Goal: Task Accomplishment & Management: Manage account settings

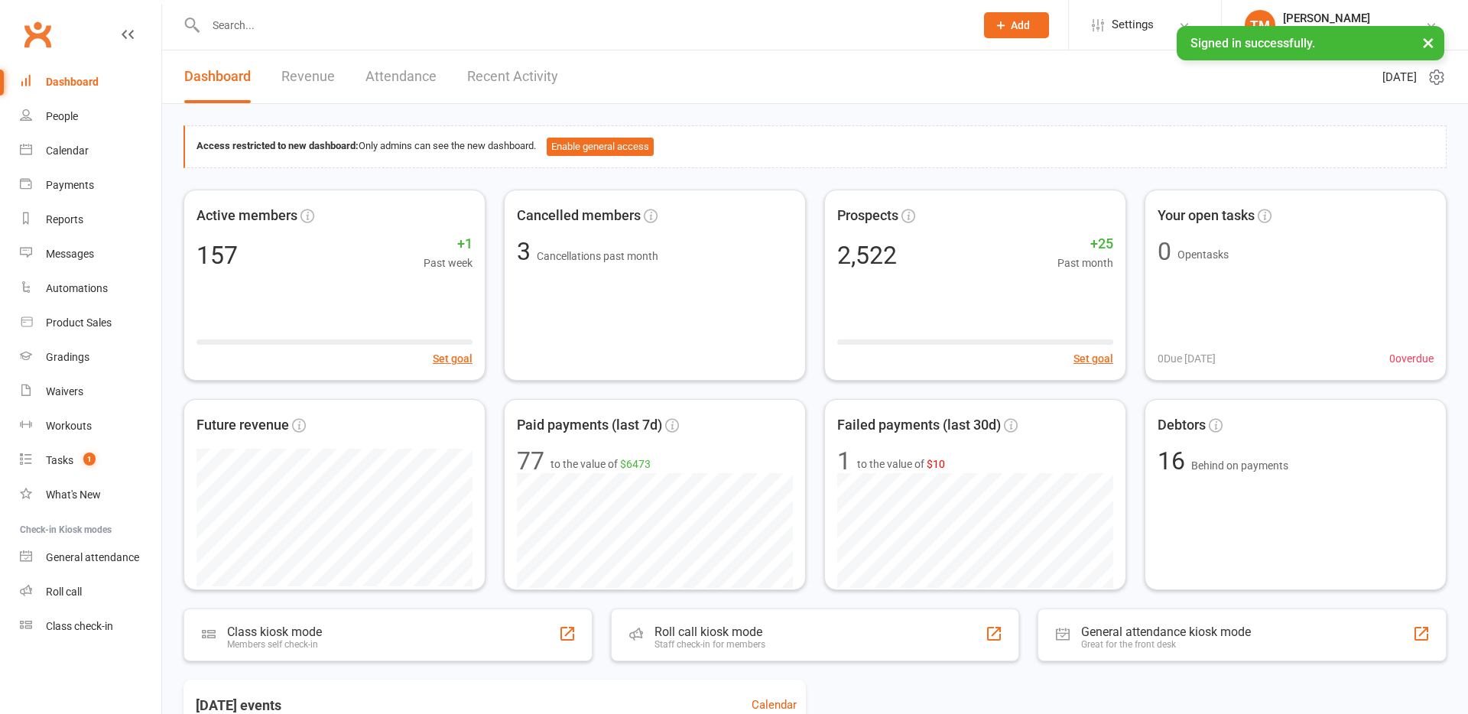
click at [318, 35] on input "text" at bounding box center [582, 25] width 763 height 21
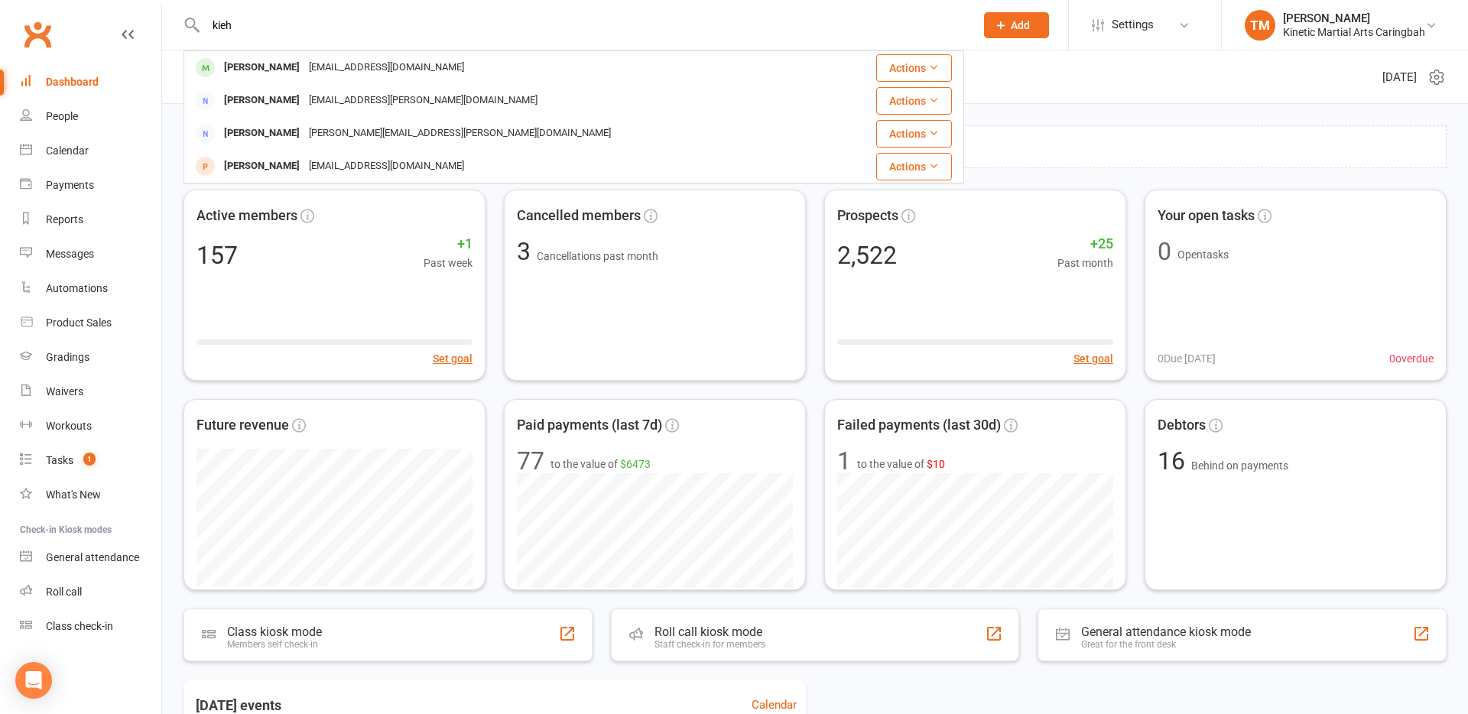
type input "kieh"
click at [320, 71] on div "[EMAIL_ADDRESS][DOMAIN_NAME]" at bounding box center [386, 68] width 164 height 22
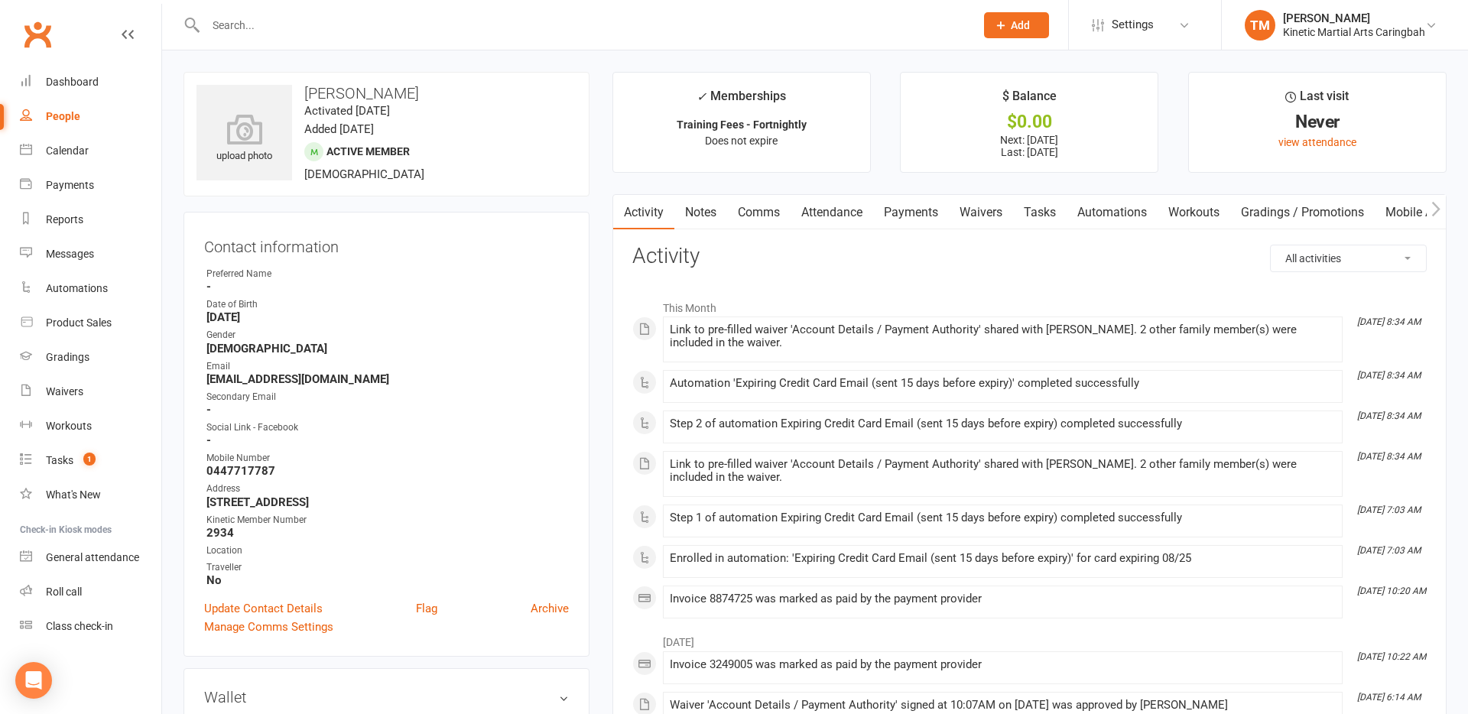
click at [982, 215] on link "Waivers" at bounding box center [981, 212] width 64 height 35
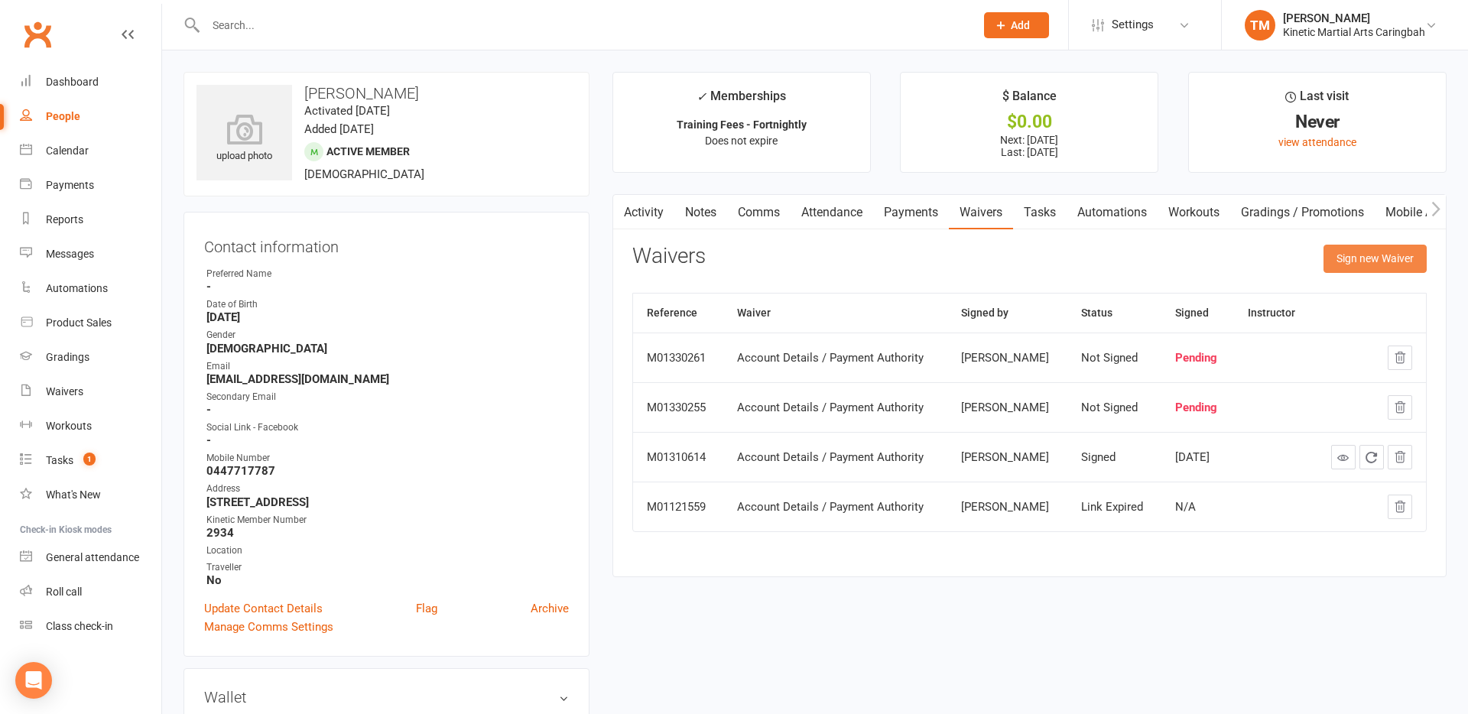
click at [1382, 260] on button "Sign new Waiver" at bounding box center [1375, 259] width 103 height 28
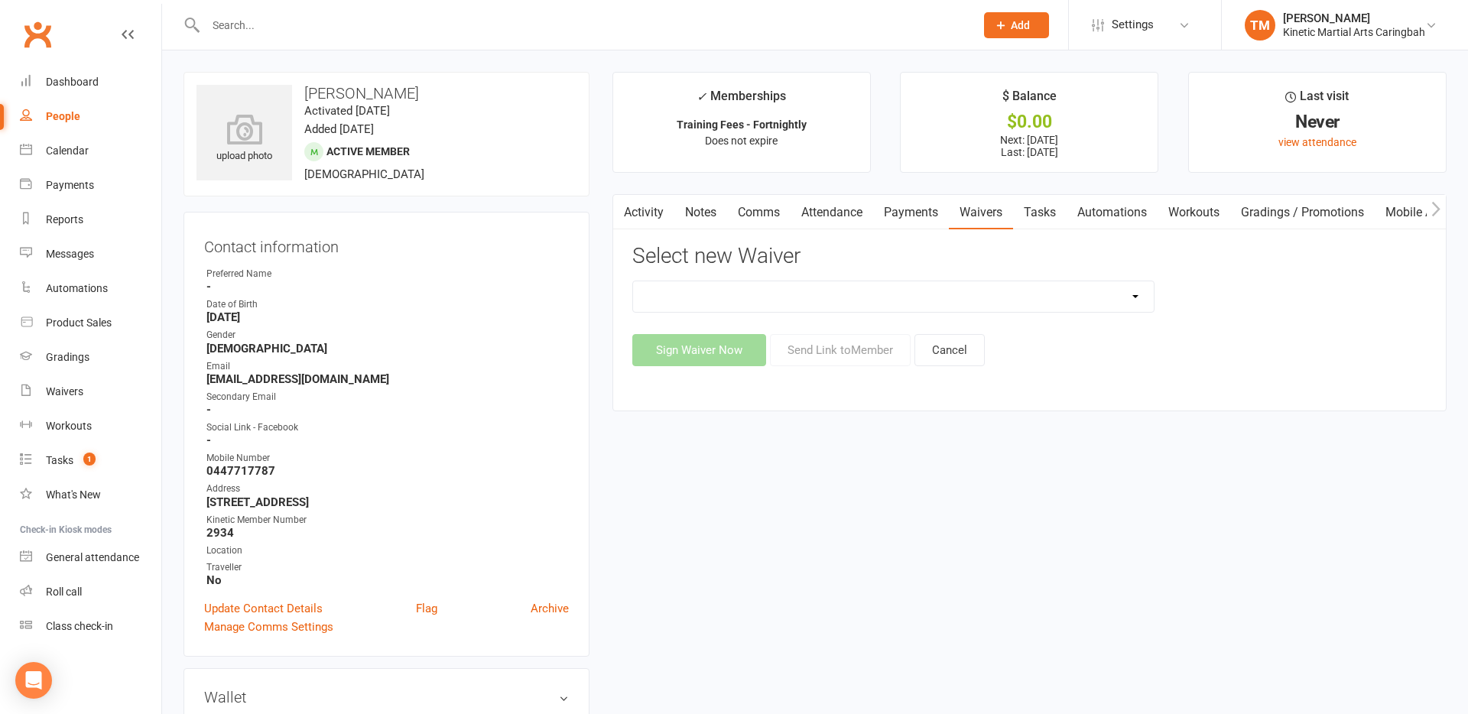
click at [1143, 293] on select "Account Details / Payment Authority Free Trial Class Kinetic Martial Arts Membe…" at bounding box center [893, 296] width 521 height 31
select select "8520"
click at [961, 353] on button "Cancel" at bounding box center [950, 350] width 70 height 32
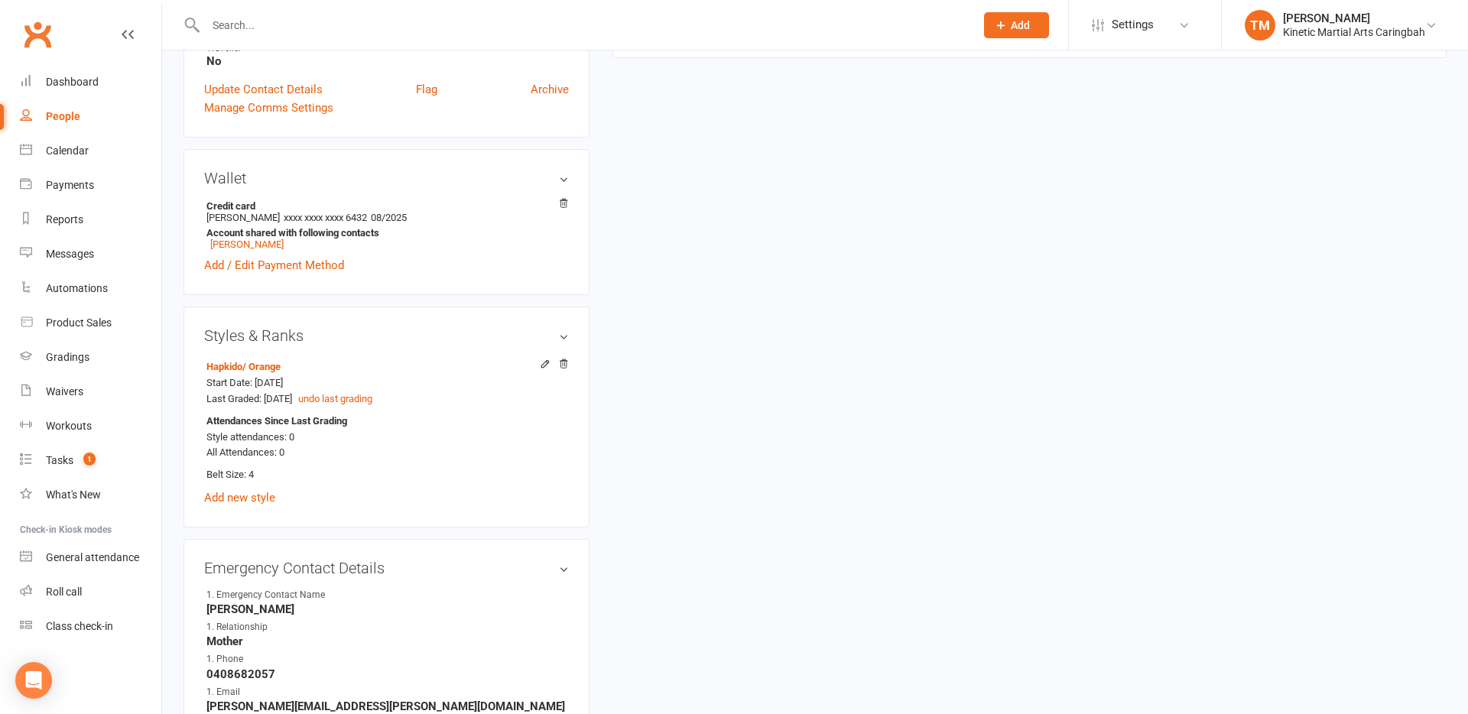
scroll to position [520, 0]
click at [248, 246] on link "[PERSON_NAME]" at bounding box center [246, 243] width 73 height 11
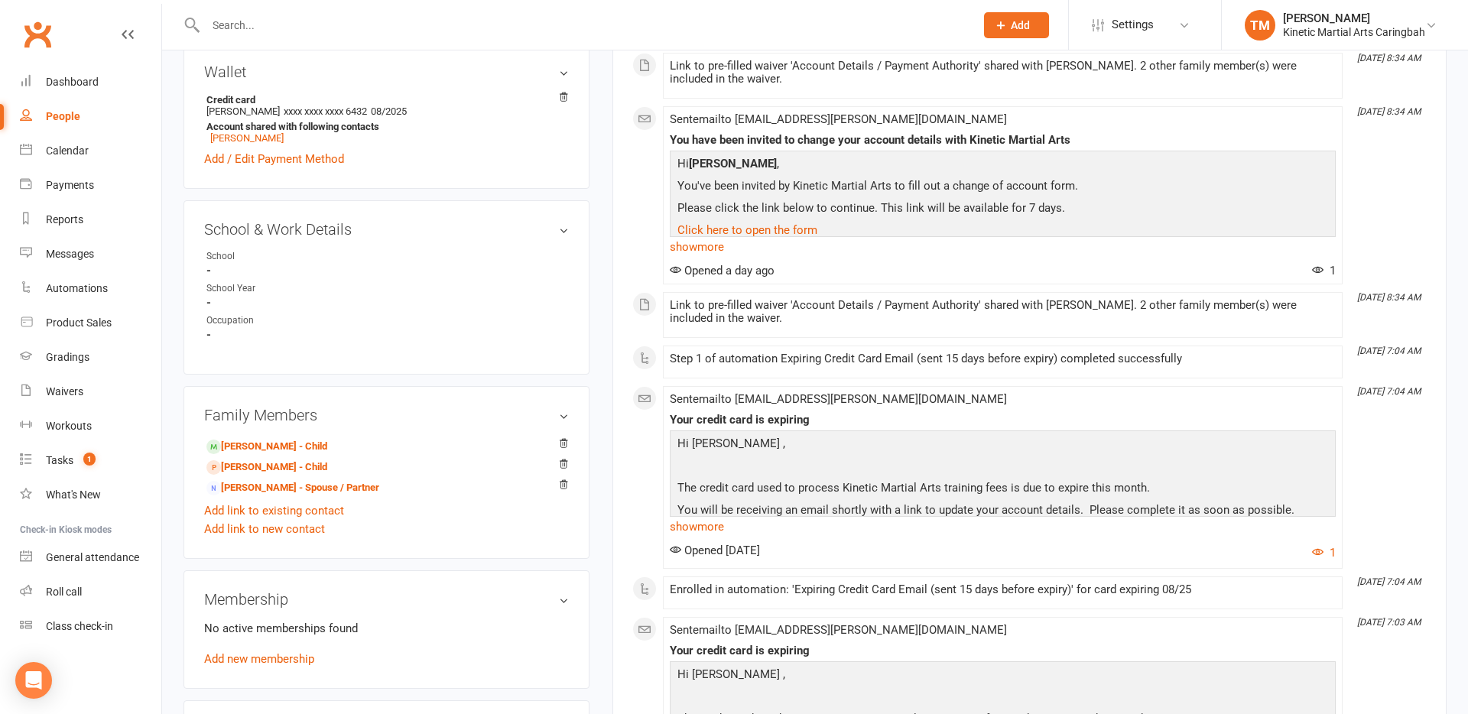
scroll to position [688, 0]
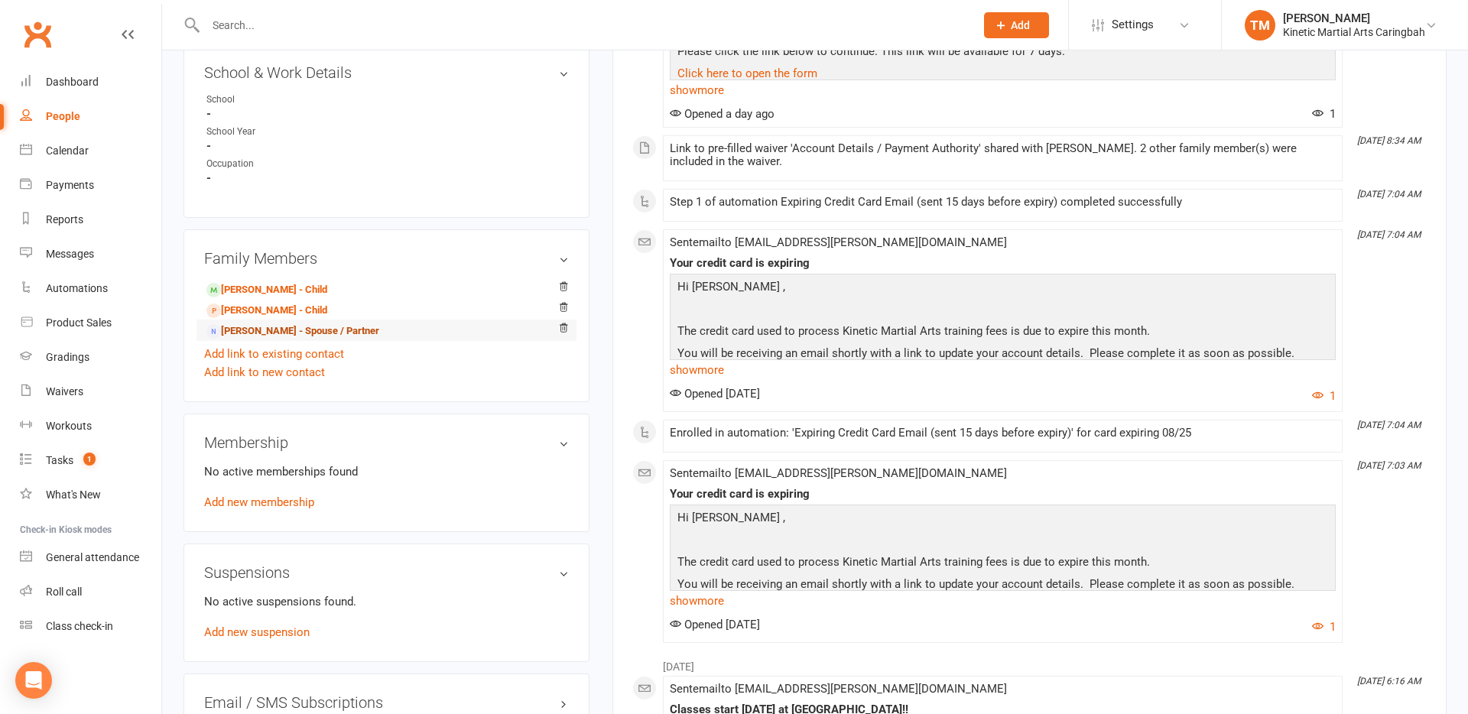
click at [242, 336] on link "[PERSON_NAME] - Spouse / Partner" at bounding box center [292, 332] width 173 height 16
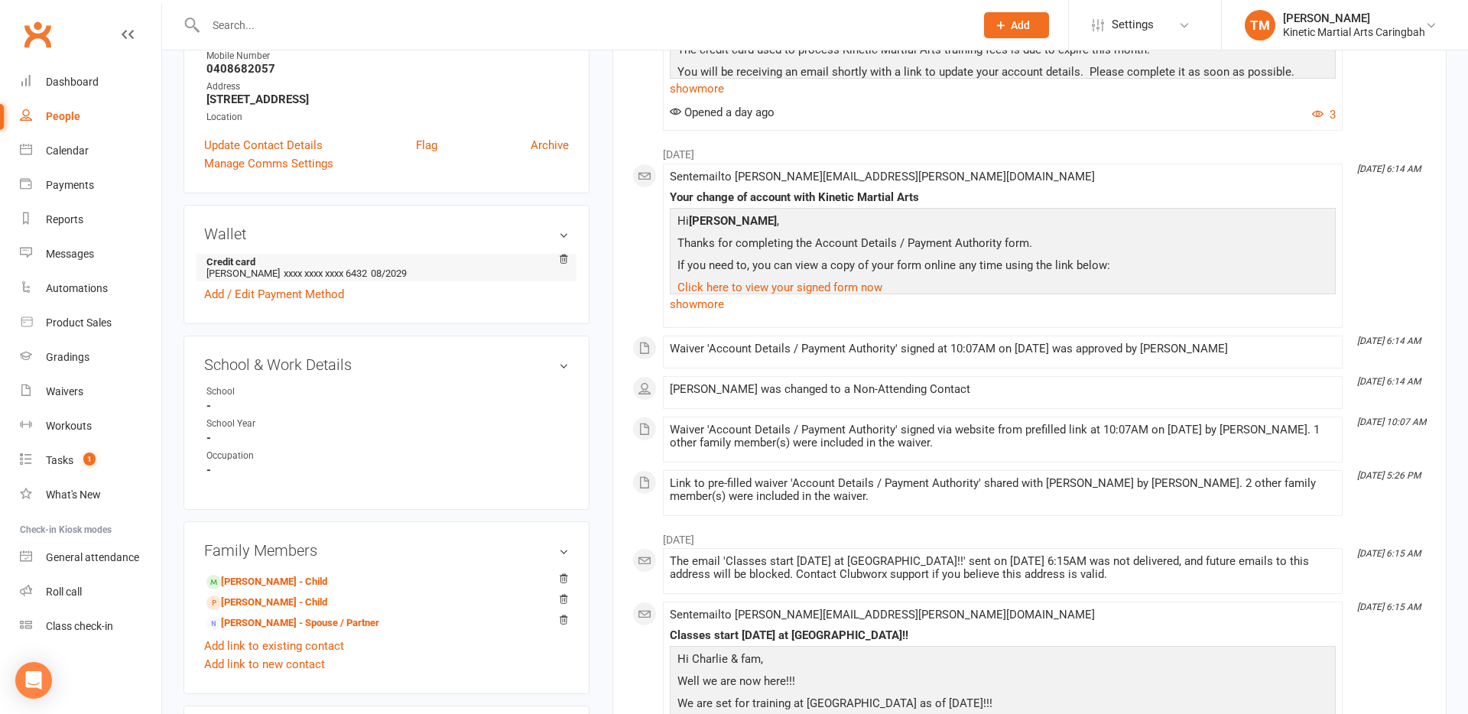
scroll to position [376, 0]
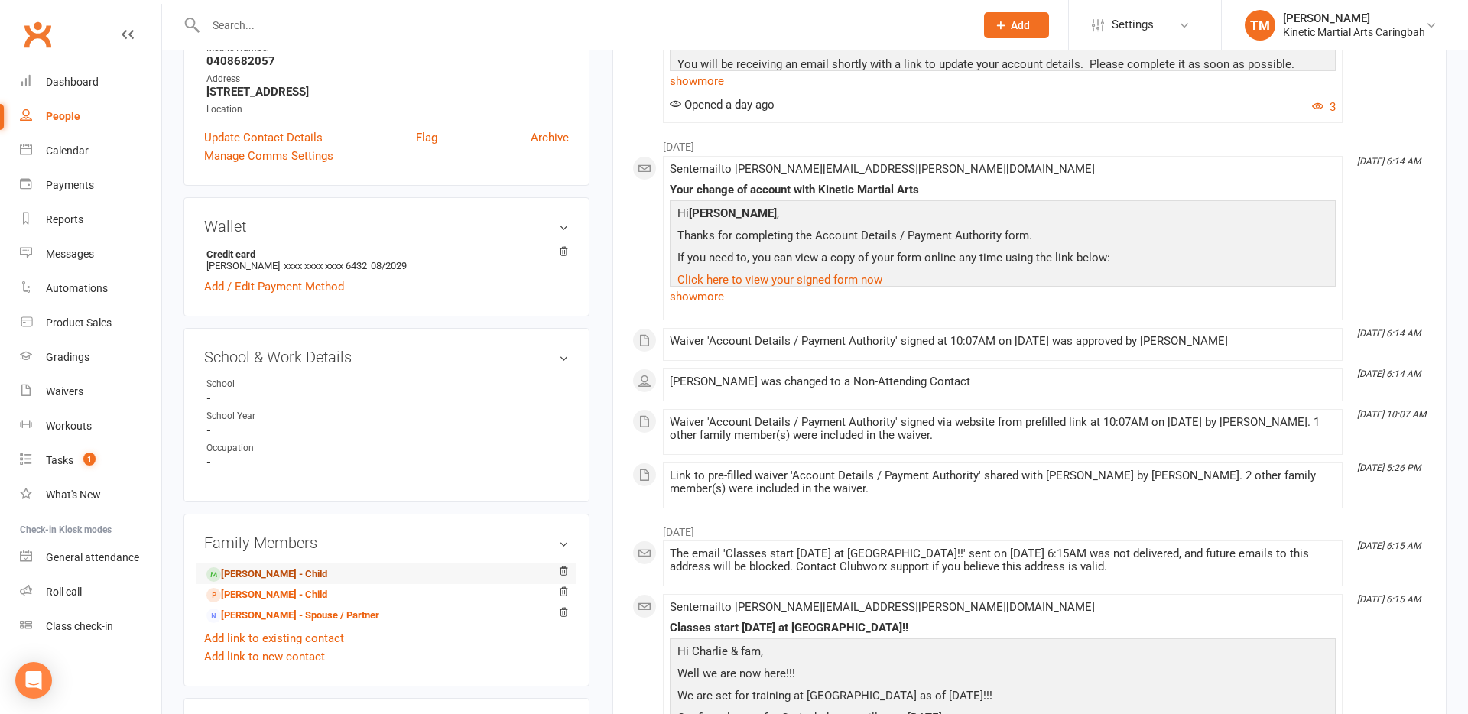
click at [262, 569] on link "[PERSON_NAME] - Child" at bounding box center [266, 575] width 121 height 16
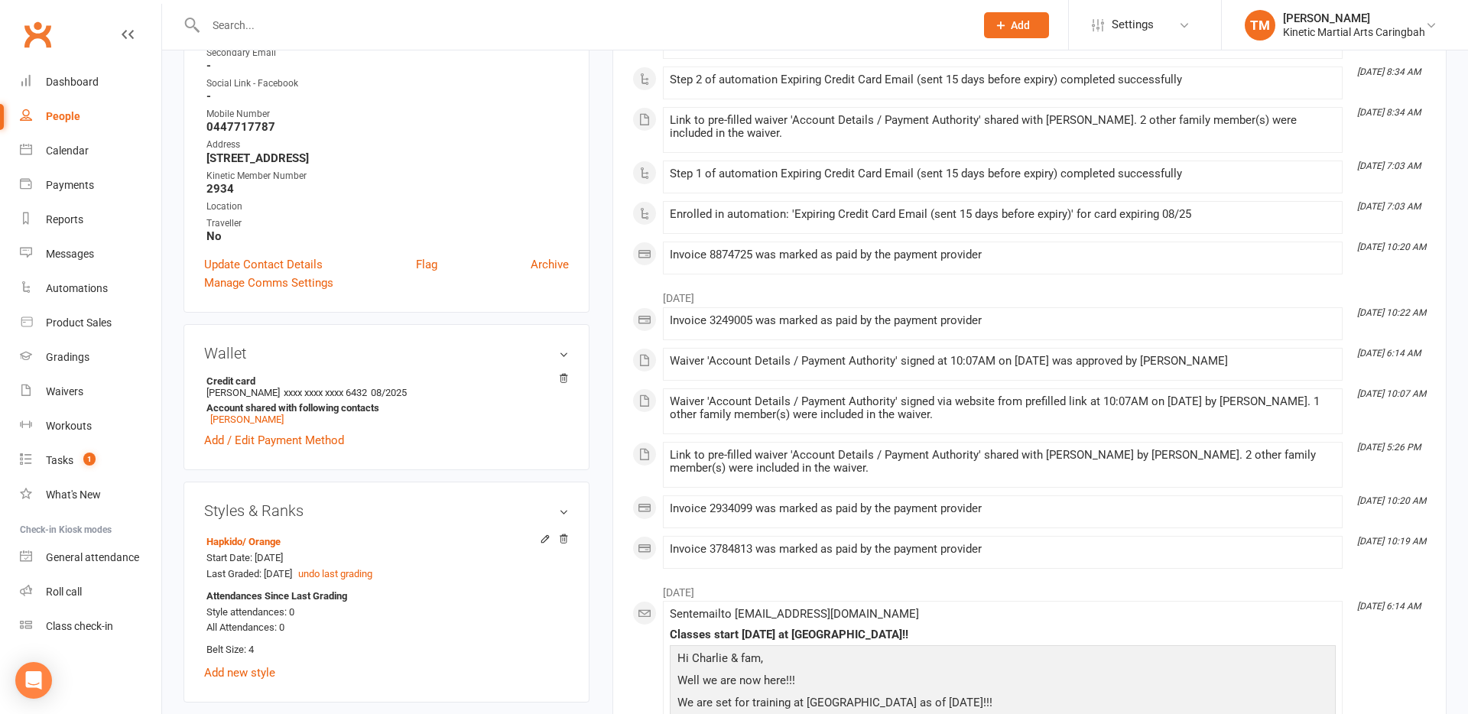
scroll to position [346, 0]
click at [281, 437] on link "Add / Edit Payment Method" at bounding box center [274, 439] width 140 height 18
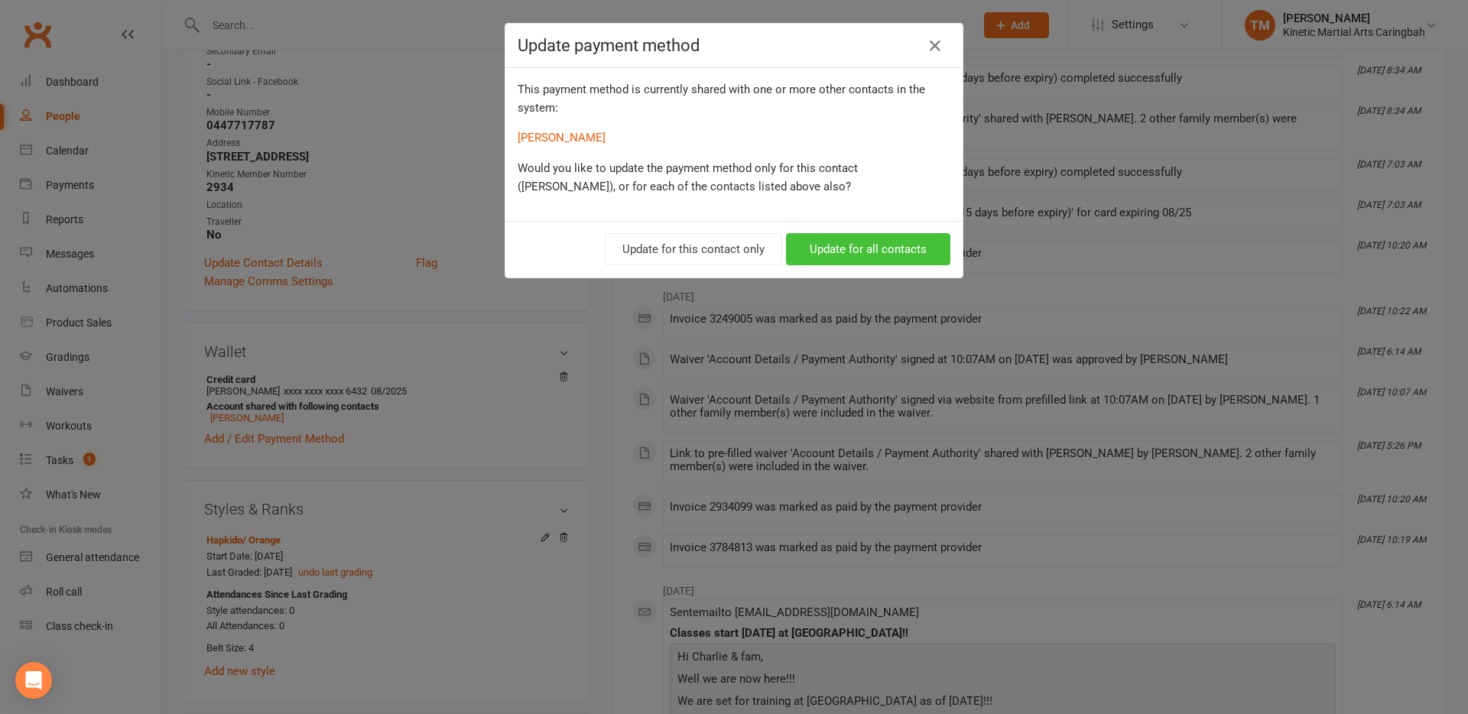
click at [825, 247] on button "Update for all contacts" at bounding box center [868, 249] width 164 height 32
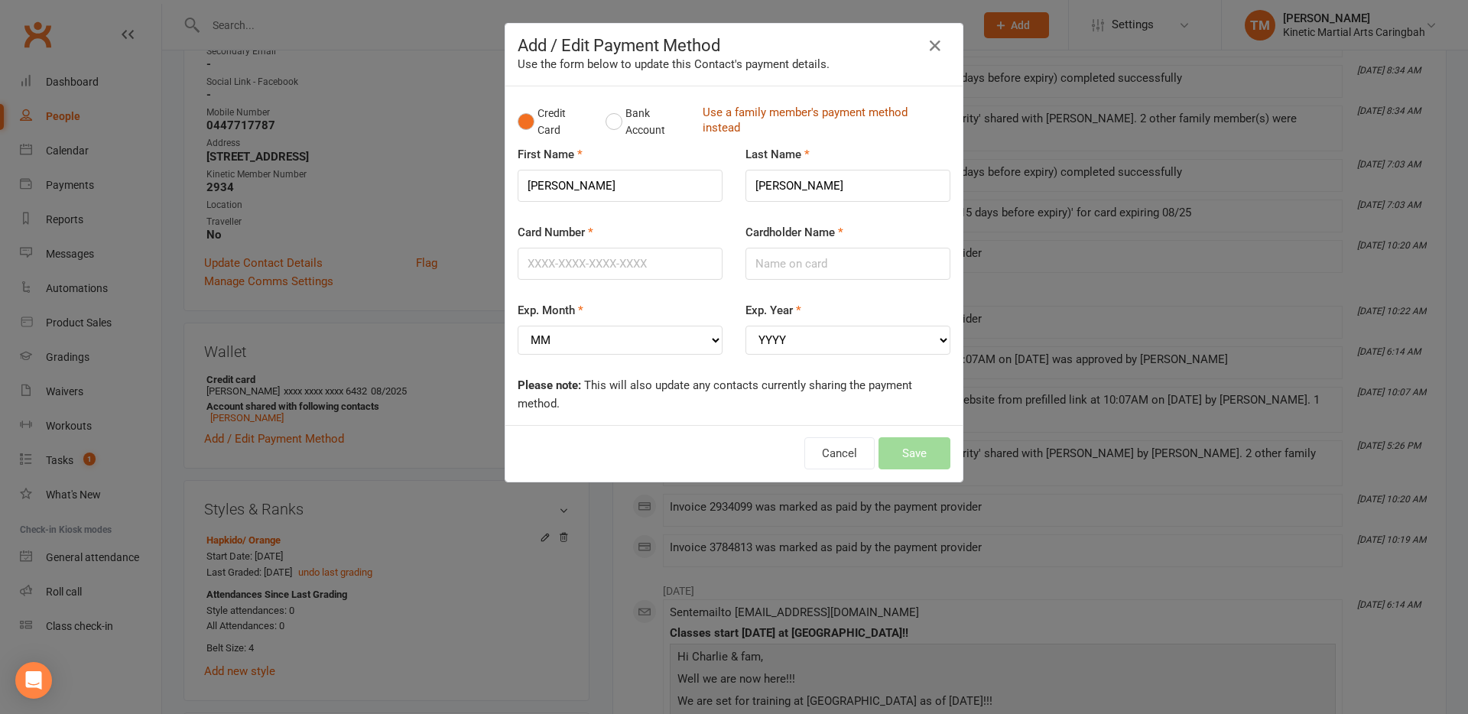
click at [746, 110] on link "Use a family member's payment method instead" at bounding box center [823, 122] width 240 height 34
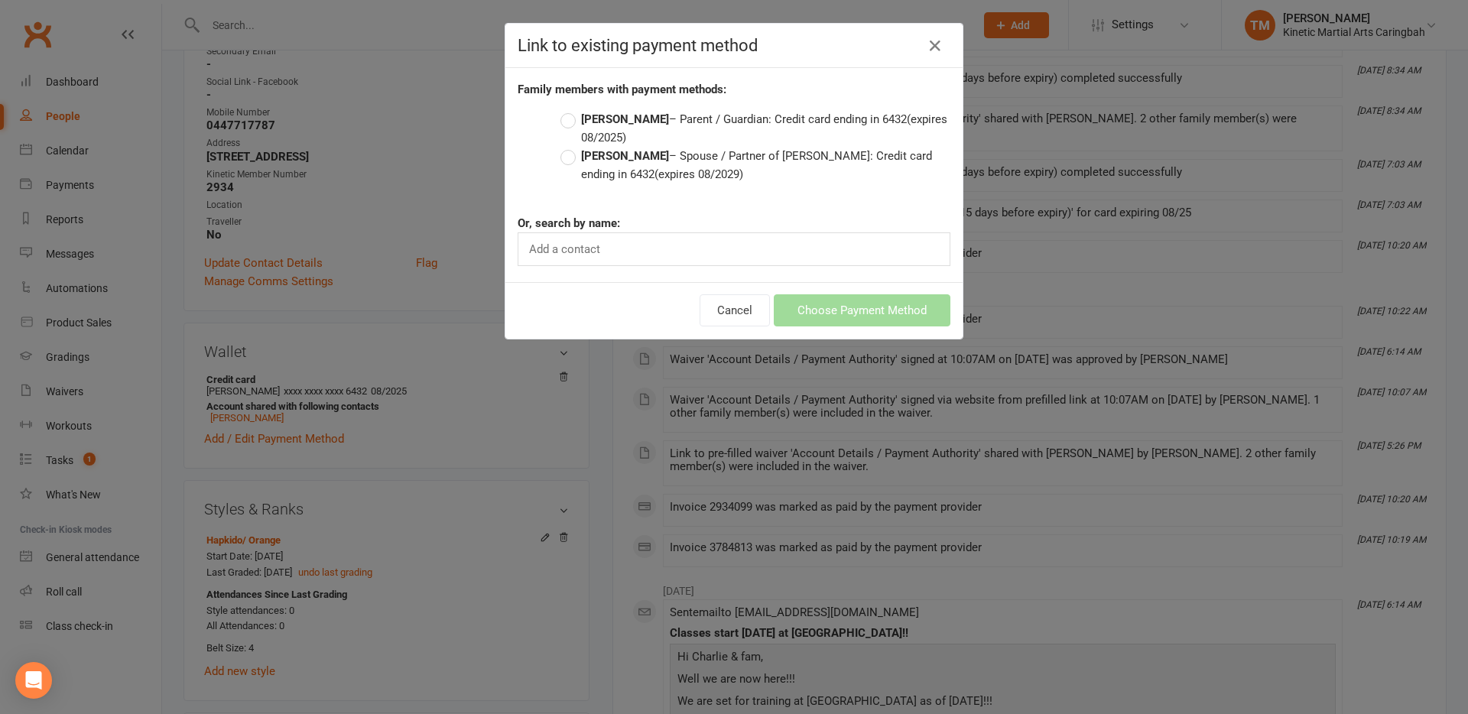
click at [573, 162] on label "[PERSON_NAME] – Spouse / Partner of [PERSON_NAME]: Credit card ending in 6432 (…" at bounding box center [756, 165] width 390 height 37
click at [571, 147] on input "[PERSON_NAME] – Spouse / Partner of [PERSON_NAME]: Credit card ending in 6432 (…" at bounding box center [566, 147] width 10 height 0
click at [819, 304] on button "Choose Payment Method" at bounding box center [862, 310] width 177 height 32
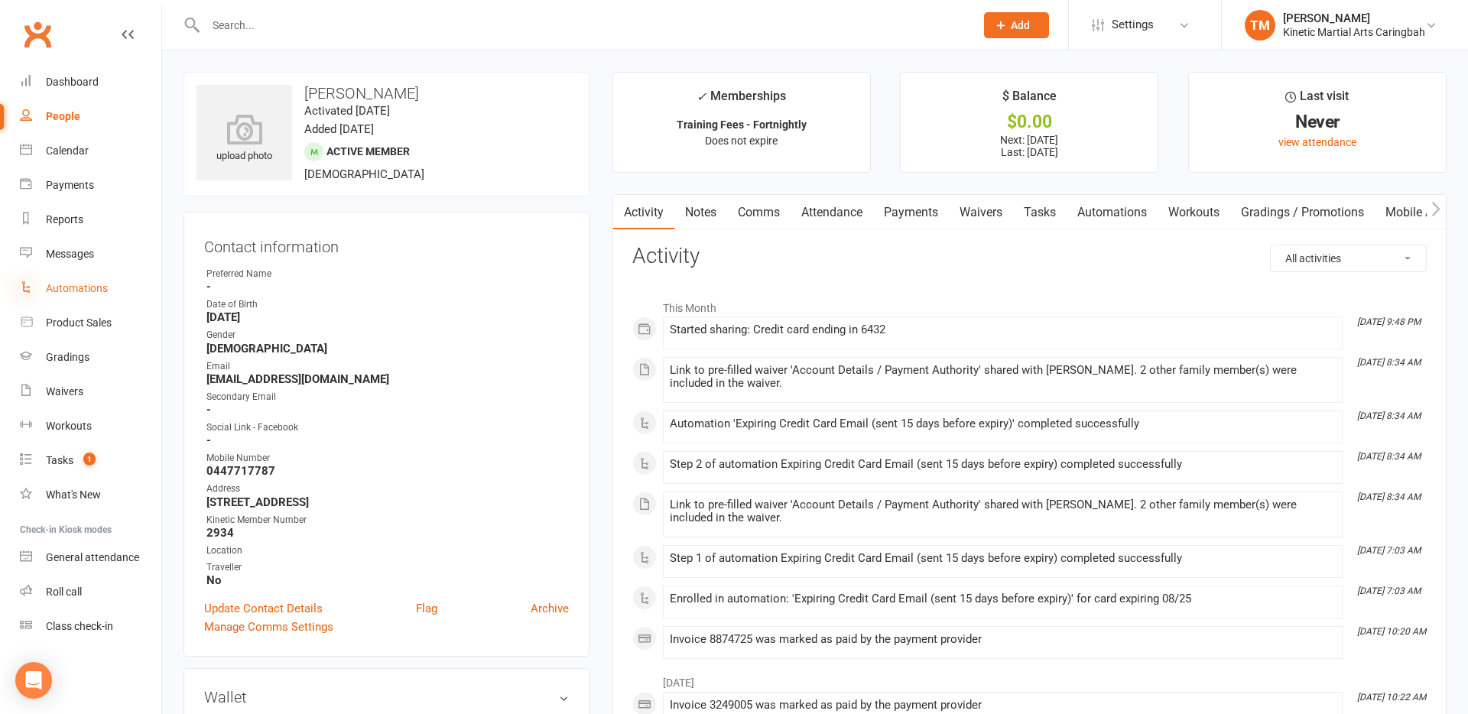
scroll to position [21, 0]
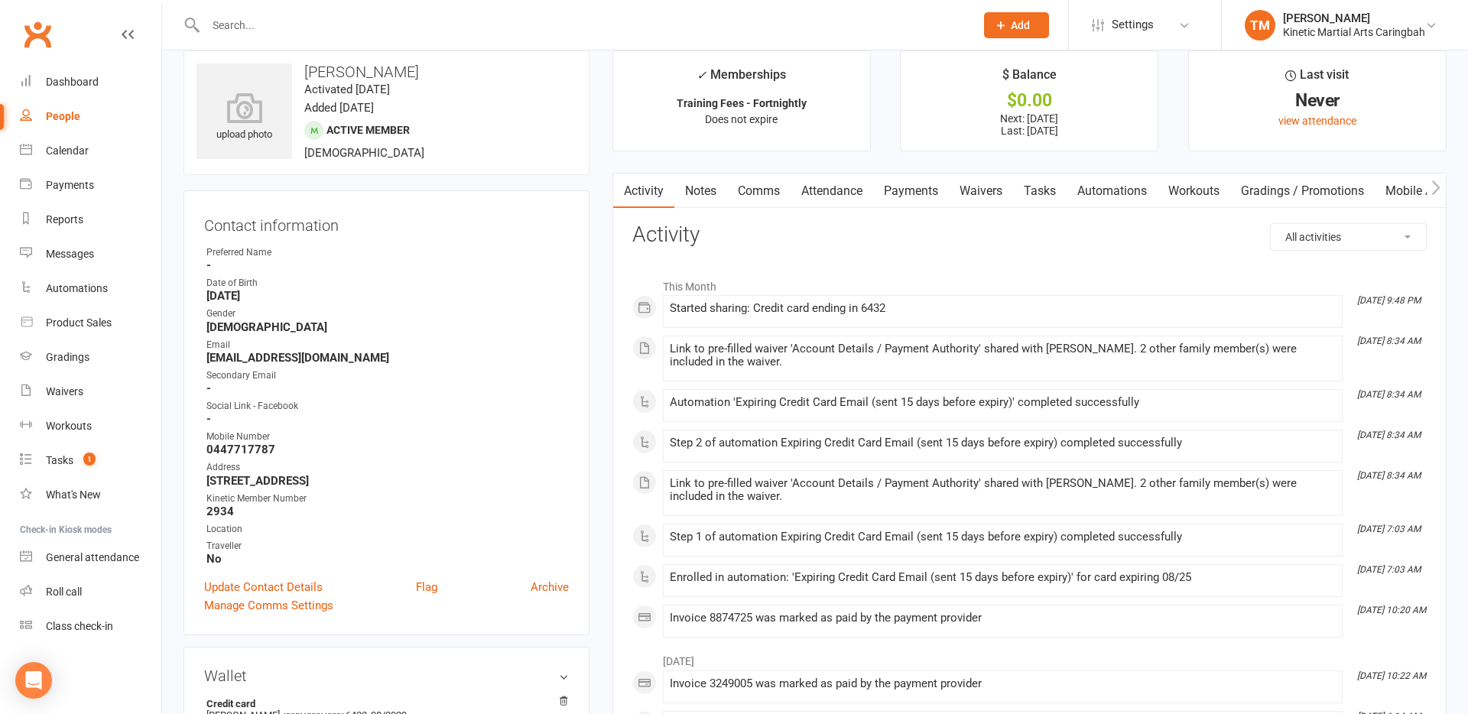
click at [358, 35] on input "text" at bounding box center [582, 25] width 763 height 21
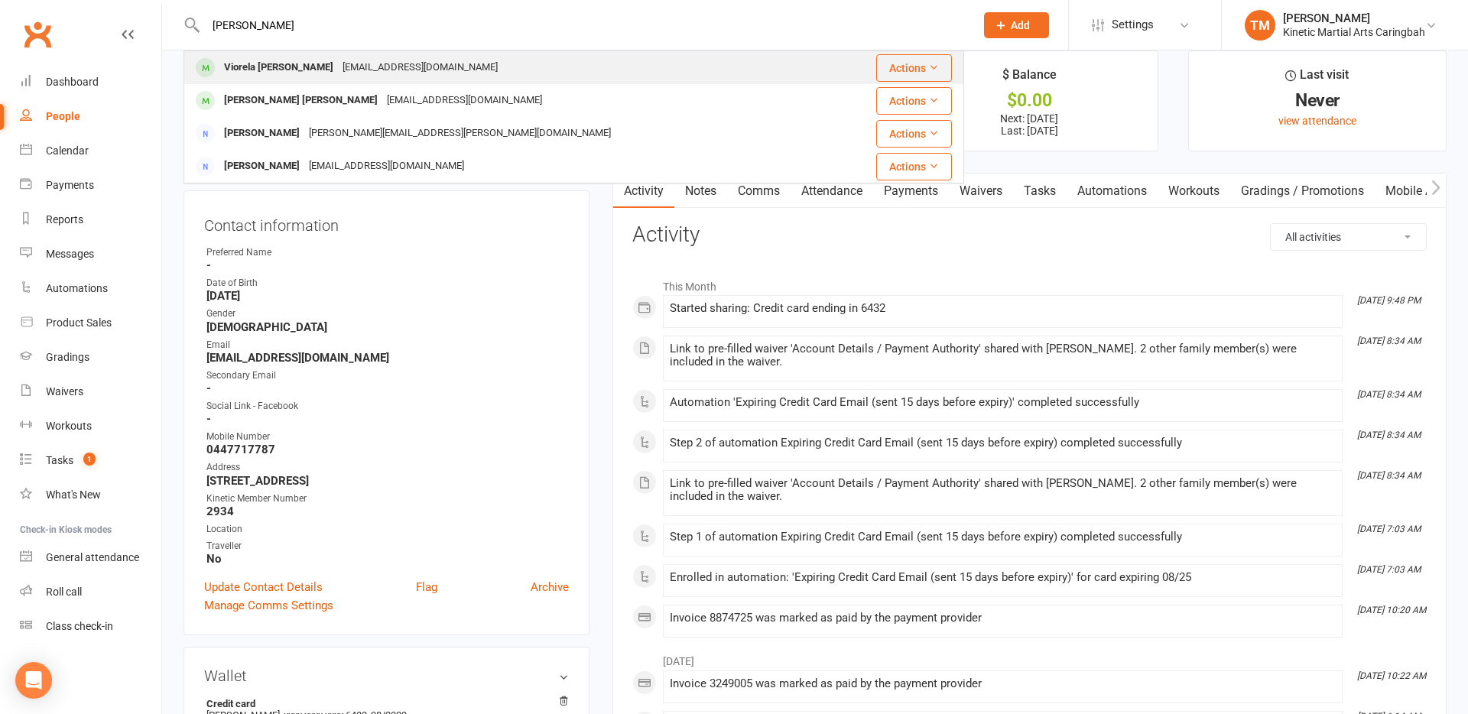
type input "[PERSON_NAME]"
click at [359, 65] on div "[EMAIL_ADDRESS][DOMAIN_NAME]" at bounding box center [420, 68] width 164 height 22
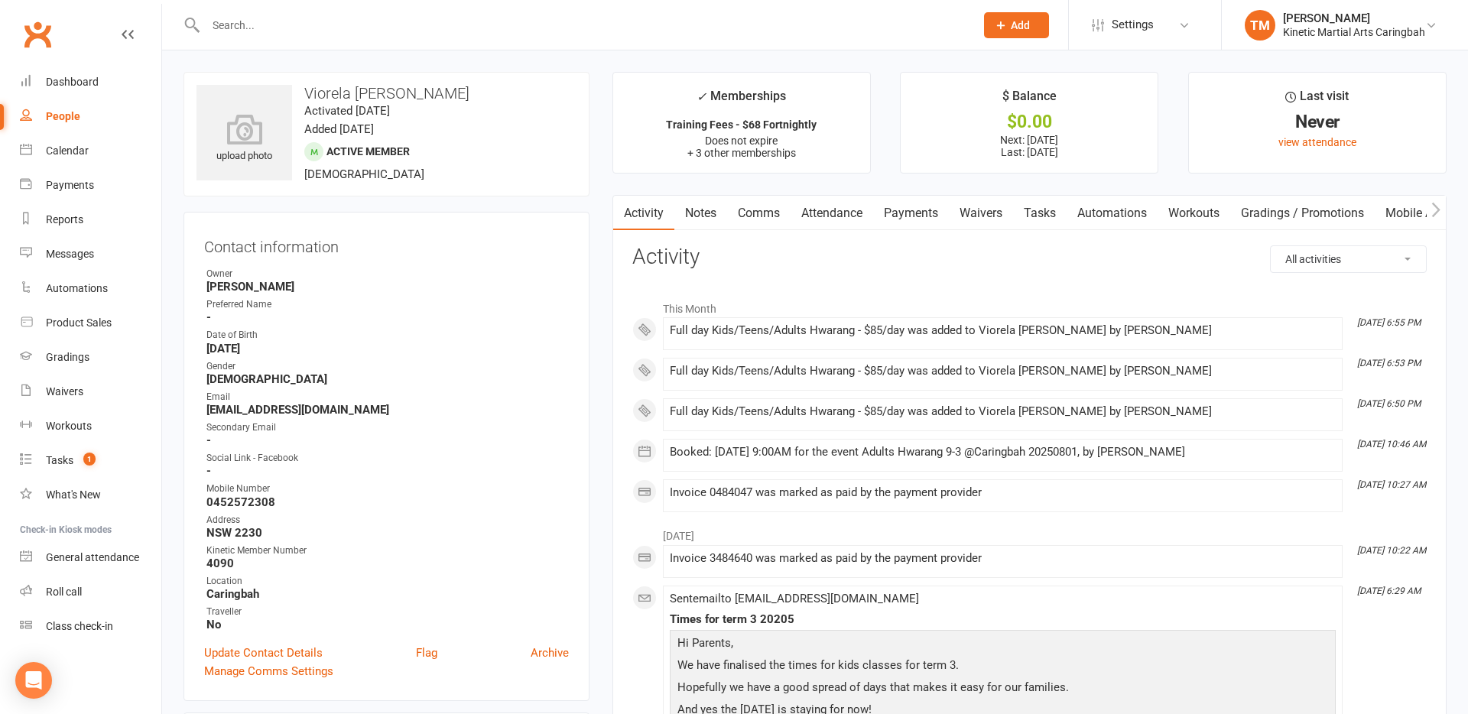
click at [930, 210] on link "Payments" at bounding box center [911, 213] width 76 height 35
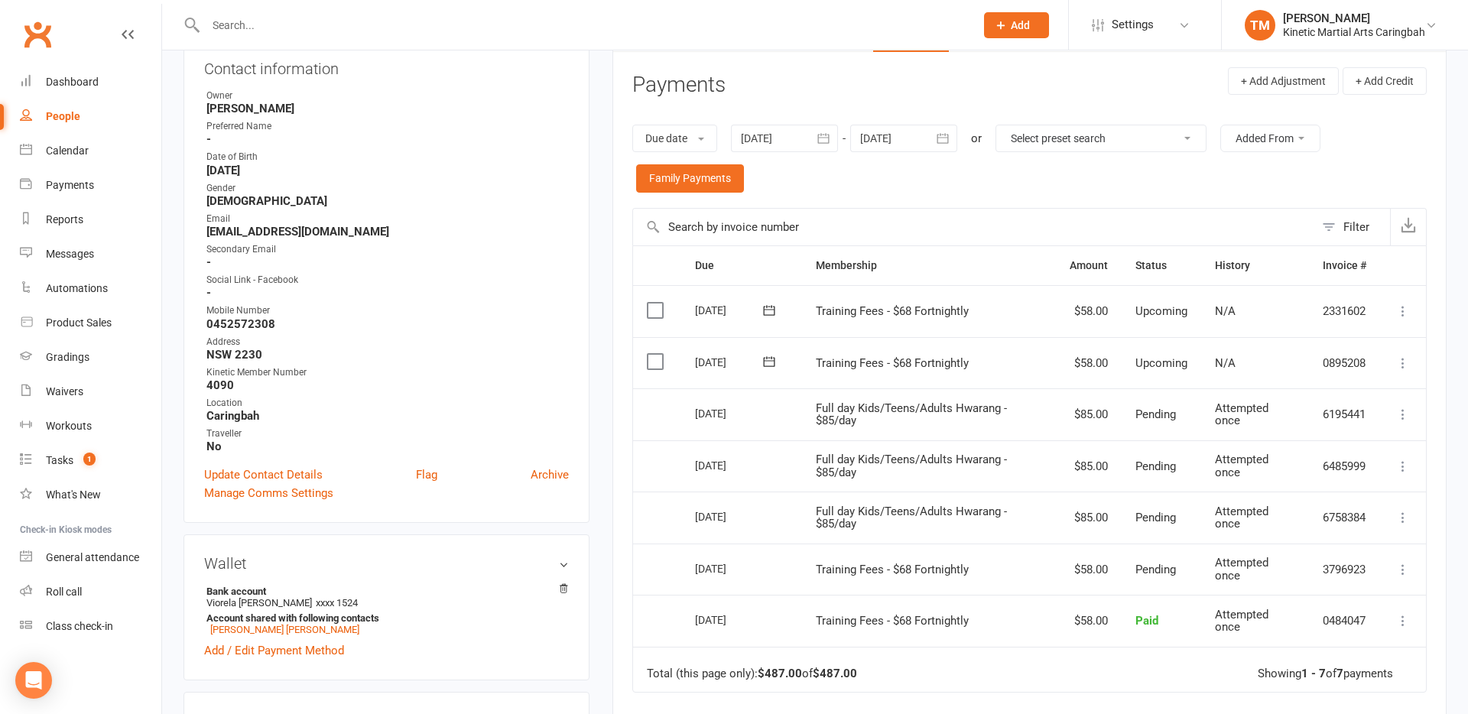
scroll to position [193, 0]
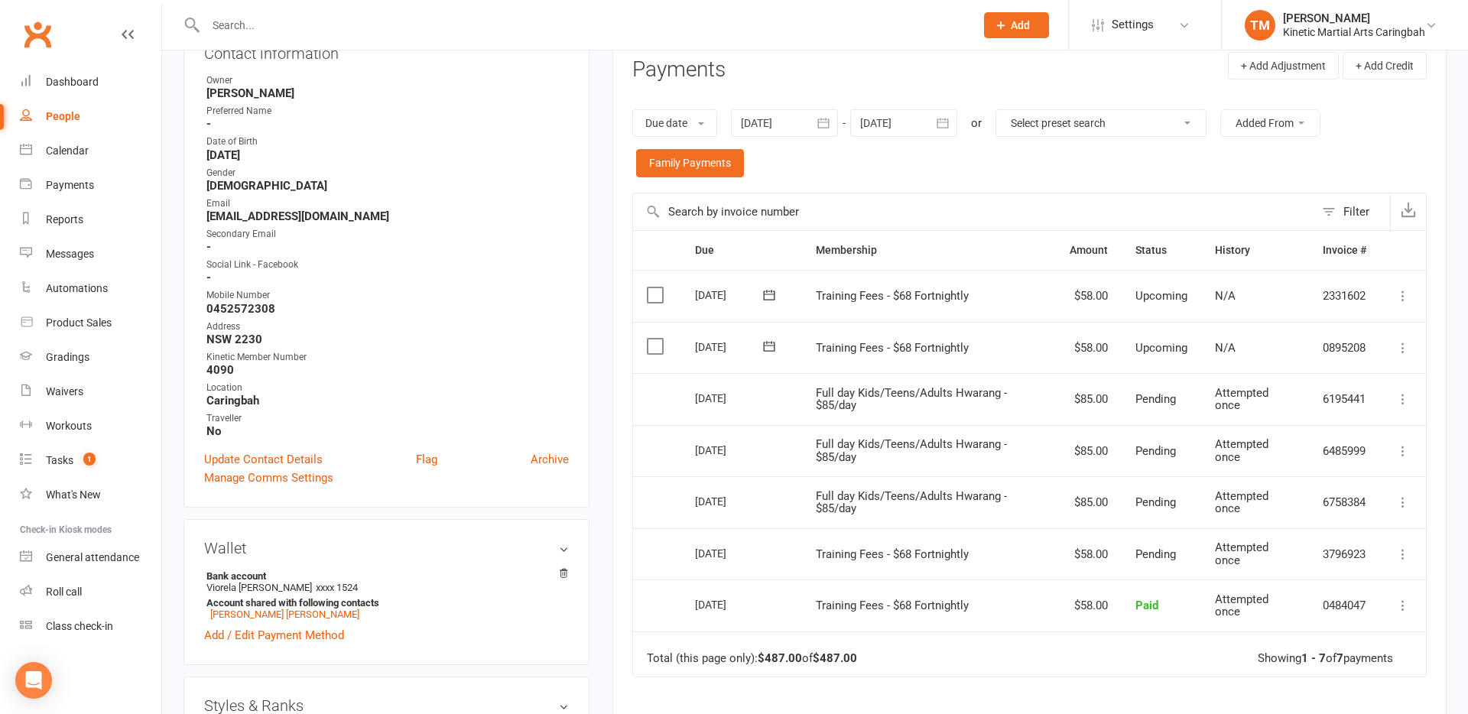
click at [1409, 402] on icon at bounding box center [1403, 399] width 15 height 15
click at [1396, 603] on icon at bounding box center [1403, 605] width 15 height 15
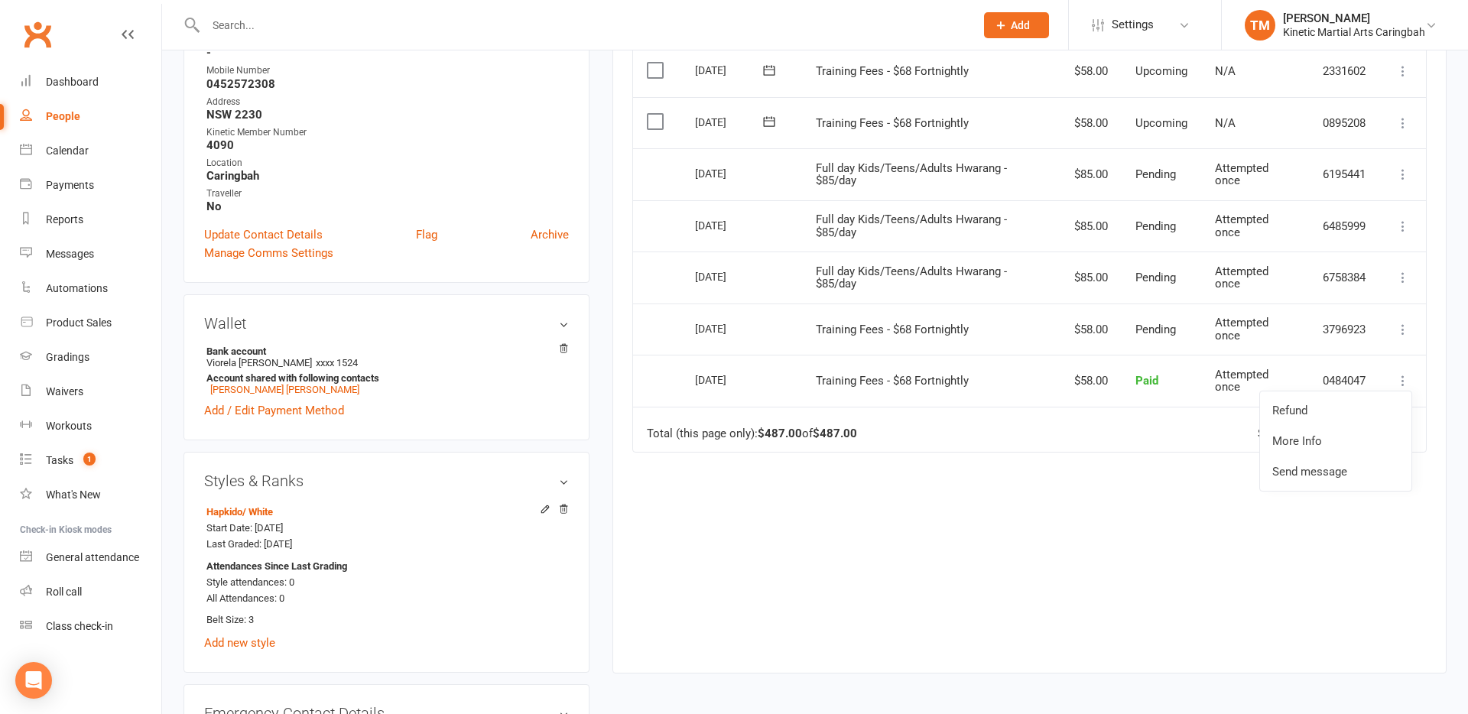
scroll to position [423, 0]
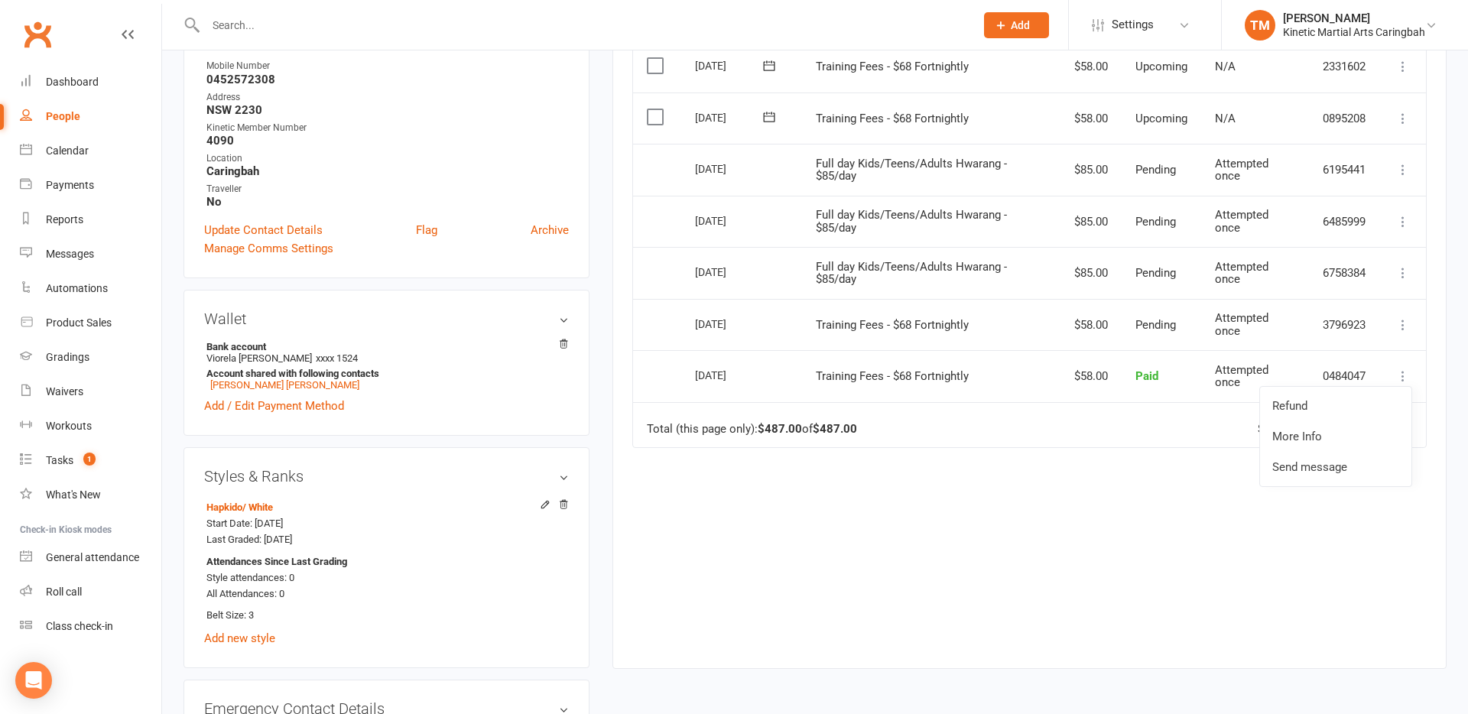
click at [1128, 538] on div "Due Contact Membership Amount Status History Invoice # Select this [DATE] Viore…" at bounding box center [1029, 323] width 795 height 645
